Goal: Transaction & Acquisition: Purchase product/service

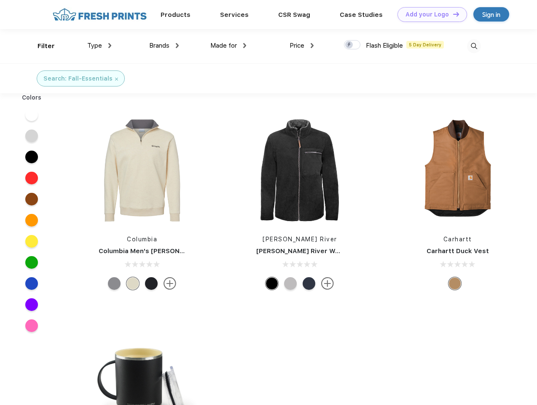
click at [429, 14] on link "Add your Logo Design Tool" at bounding box center [433, 14] width 70 height 15
click at [0, 0] on div "Design Tool" at bounding box center [0, 0] width 0 height 0
click at [453, 14] on link "Add your Logo Design Tool" at bounding box center [433, 14] width 70 height 15
click at [40, 46] on div "Filter" at bounding box center [46, 46] width 17 height 10
click at [100, 46] on span "Type" at bounding box center [94, 46] width 15 height 8
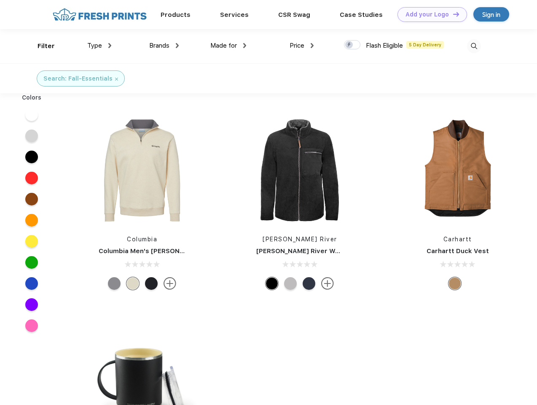
click at [164, 46] on span "Brands" at bounding box center [159, 46] width 20 height 8
click at [229, 46] on span "Made for" at bounding box center [223, 46] width 27 height 8
click at [302, 46] on span "Price" at bounding box center [297, 46] width 15 height 8
click at [353, 45] on div at bounding box center [352, 44] width 16 height 9
click at [350, 45] on input "checkbox" at bounding box center [346, 42] width 5 height 5
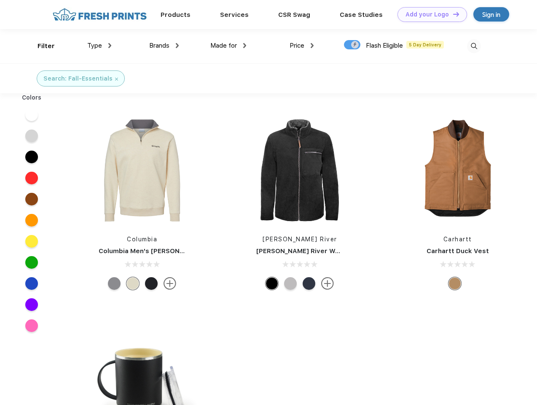
click at [474, 46] on img at bounding box center [474, 46] width 14 height 14
